Goal: Task Accomplishment & Management: Manage account settings

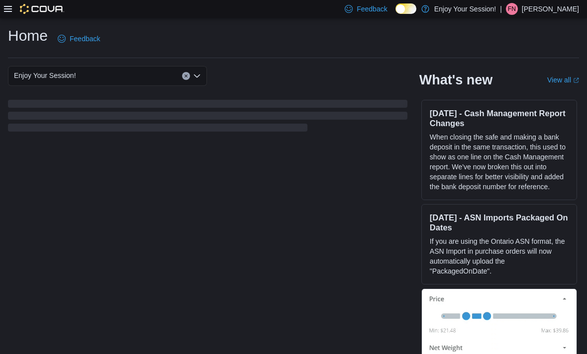
click at [6, 10] on icon at bounding box center [8, 9] width 8 height 8
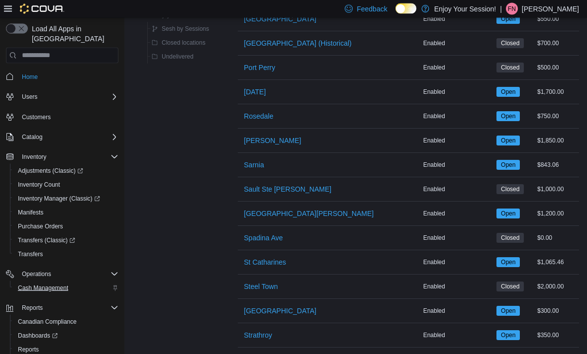
scroll to position [1084, 0]
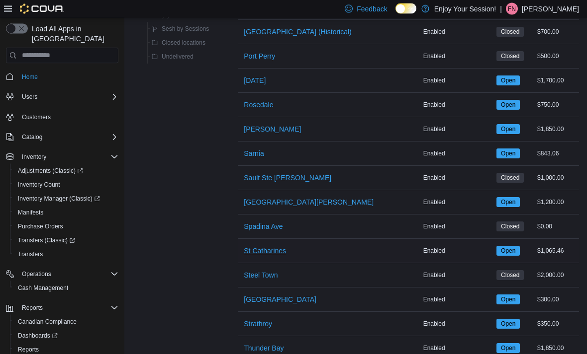
click at [278, 249] on span "St Catharines" at bounding box center [265, 252] width 42 height 10
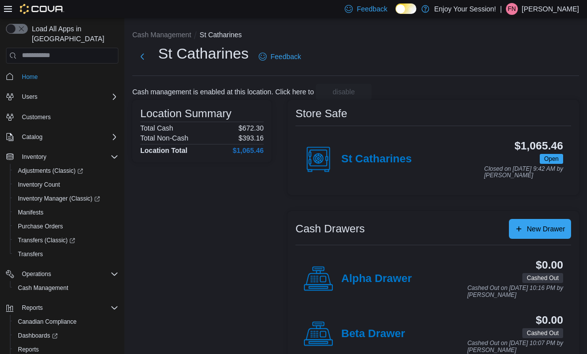
click at [378, 168] on div "St Catharines" at bounding box center [357, 160] width 108 height 30
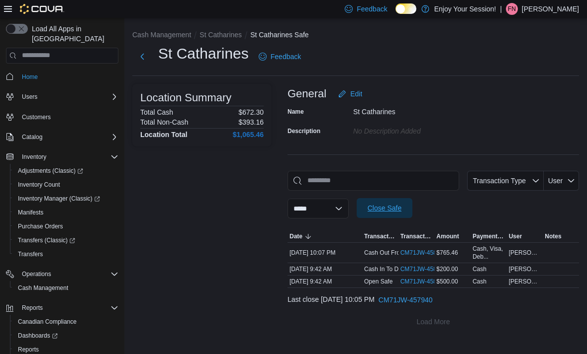
click at [401, 208] on span "Close Safe" at bounding box center [384, 208] width 34 height 10
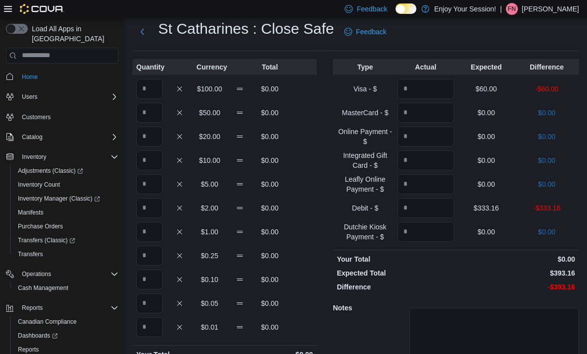
scroll to position [26, 0]
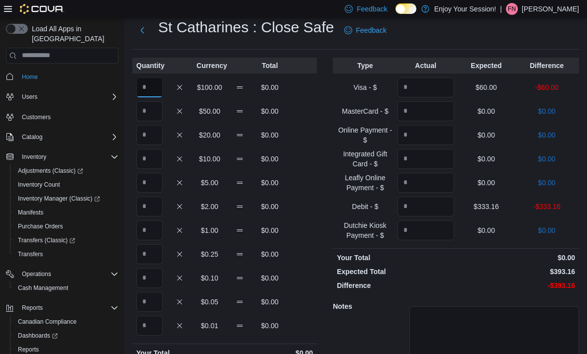
click at [154, 86] on input "Quantity" at bounding box center [149, 88] width 26 height 20
type input "*"
click at [155, 273] on input "Quantity" at bounding box center [149, 278] width 26 height 20
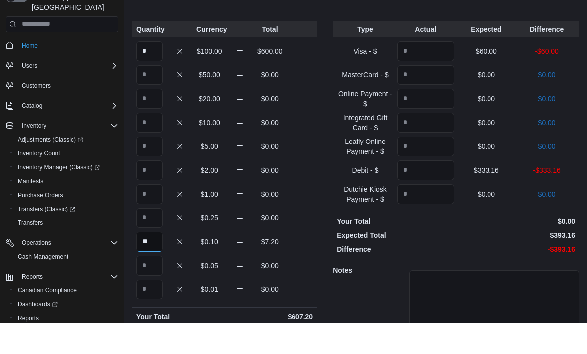
scroll to position [40, 0]
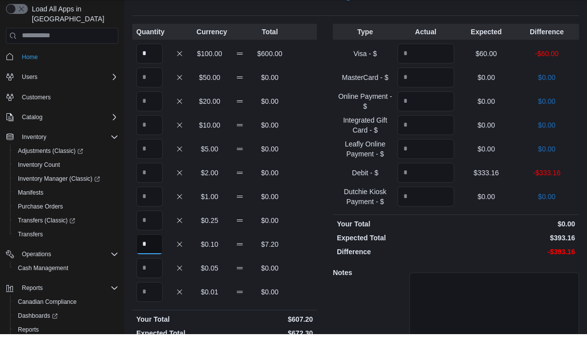
type input "*"
click at [148, 207] on input "Quantity" at bounding box center [149, 217] width 26 height 20
type input "**"
click at [151, 255] on input "*" at bounding box center [149, 265] width 26 height 20
type input "*"
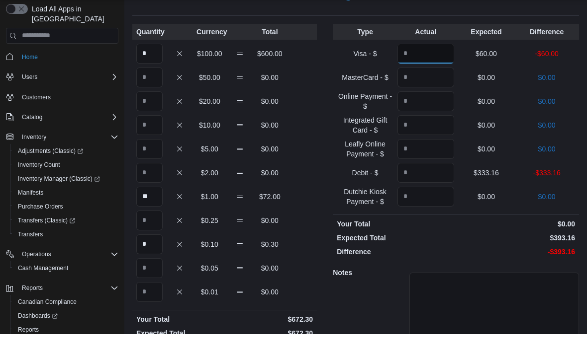
click at [439, 64] on input "Quantity" at bounding box center [425, 74] width 57 height 20
type input "**"
click at [429, 183] on input "Quantity" at bounding box center [425, 193] width 57 height 20
type input "******"
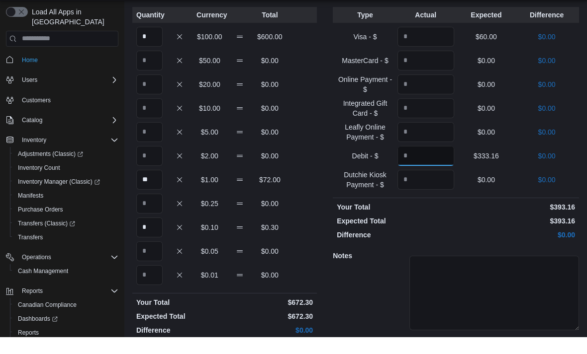
scroll to position [91, 0]
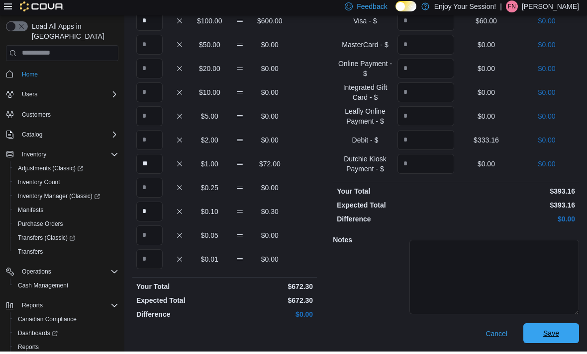
click at [552, 336] on span "Save" at bounding box center [551, 336] width 16 height 10
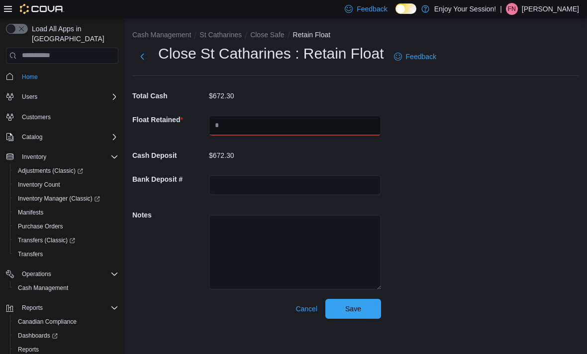
click at [259, 119] on input "text" at bounding box center [295, 126] width 172 height 20
type input "***"
click at [354, 310] on span "Save" at bounding box center [353, 309] width 16 height 10
